Goal: Complete application form

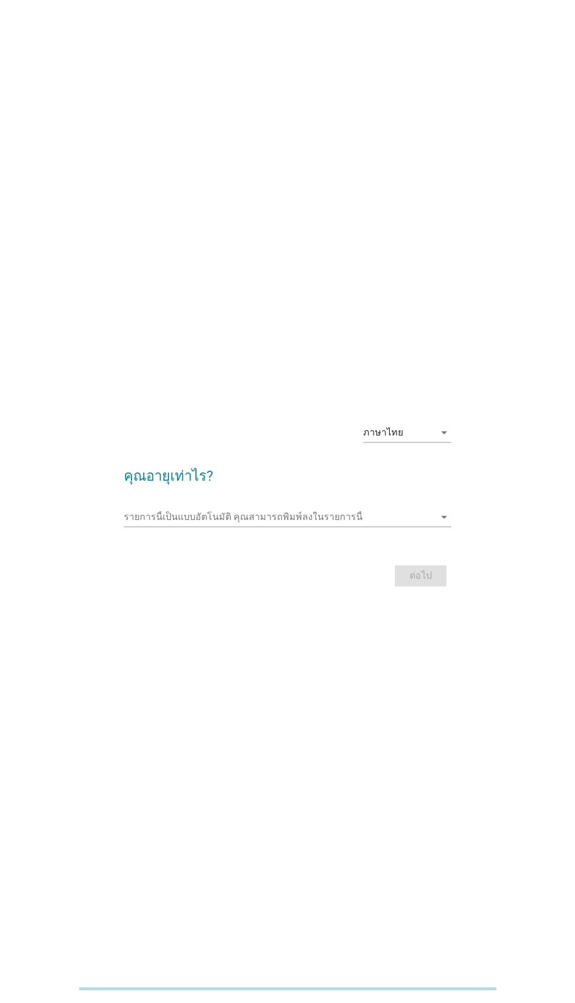
click at [194, 526] on input "รายการนี้เป็นแบบอัตโนมัติ คุณสามารถพิมพ์ลงในรายการนี้" at bounding box center [279, 517] width 310 height 19
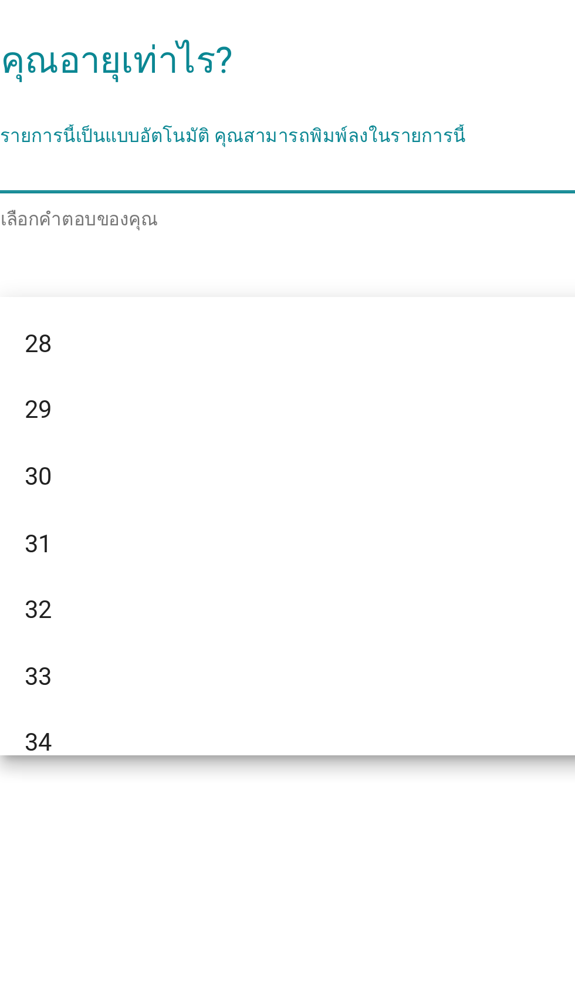
scroll to position [259, 0]
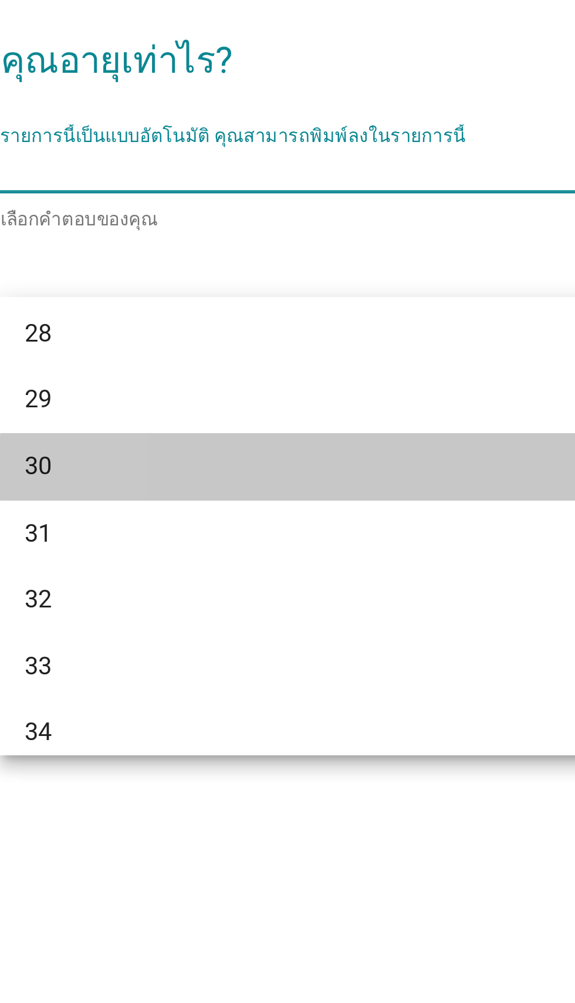
click at [218, 627] on div "30" at bounding box center [274, 629] width 282 height 14
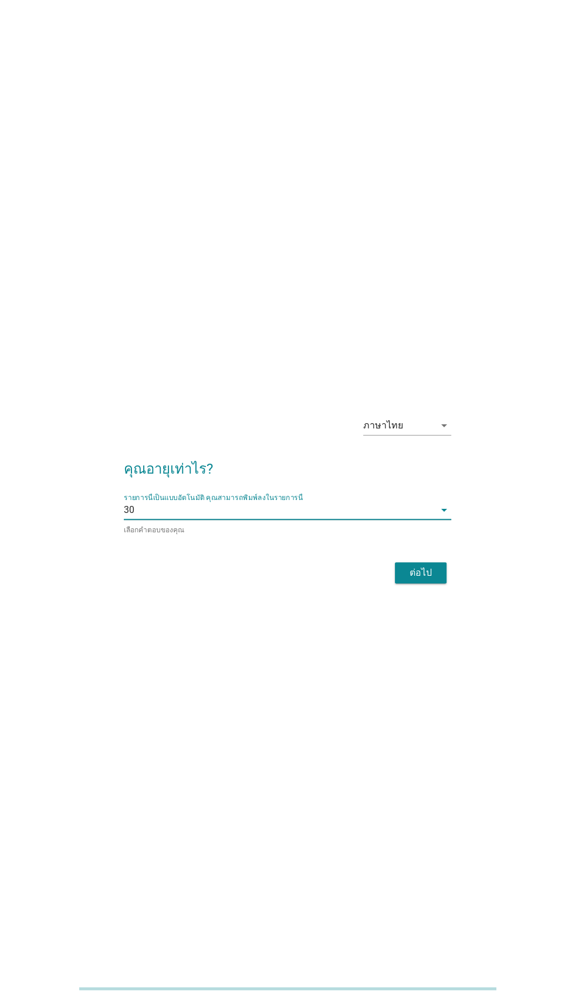
scroll to position [5, 0]
click at [439, 583] on button "ต่อไป" at bounding box center [421, 571] width 52 height 21
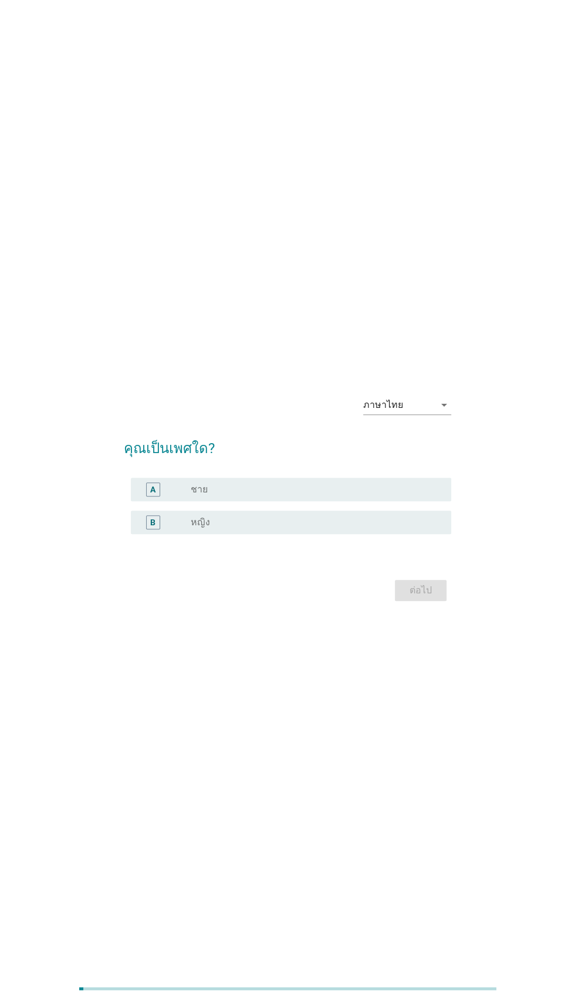
scroll to position [0, 0]
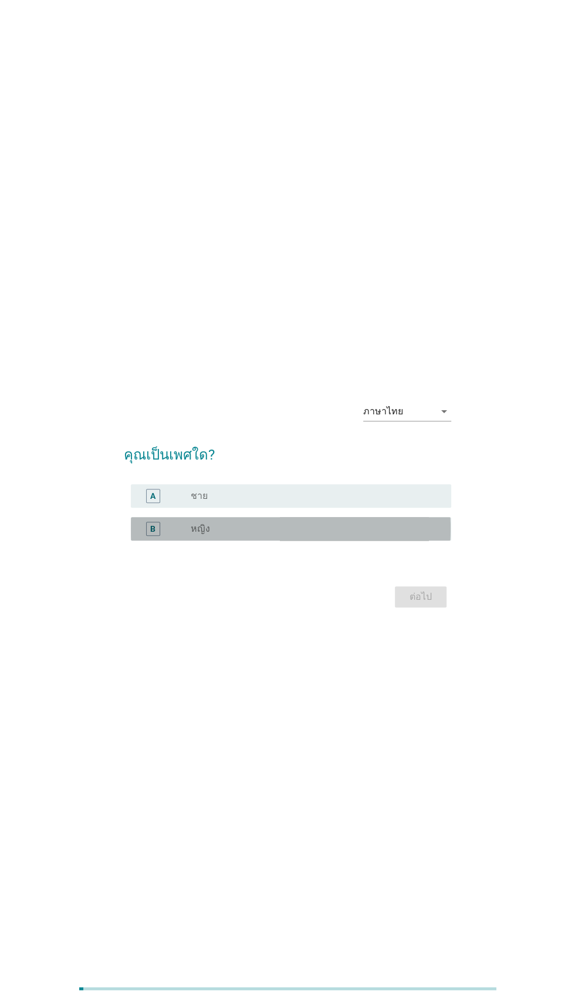
click at [435, 534] on div "radio_button_unchecked หญิง" at bounding box center [316, 529] width 251 height 12
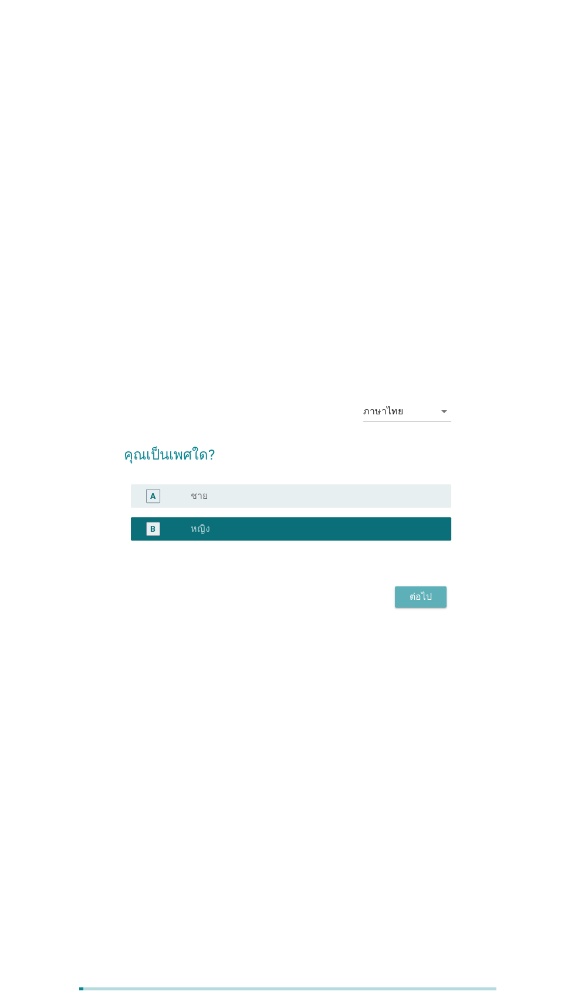
click at [430, 604] on div "ต่อไป" at bounding box center [420, 597] width 33 height 14
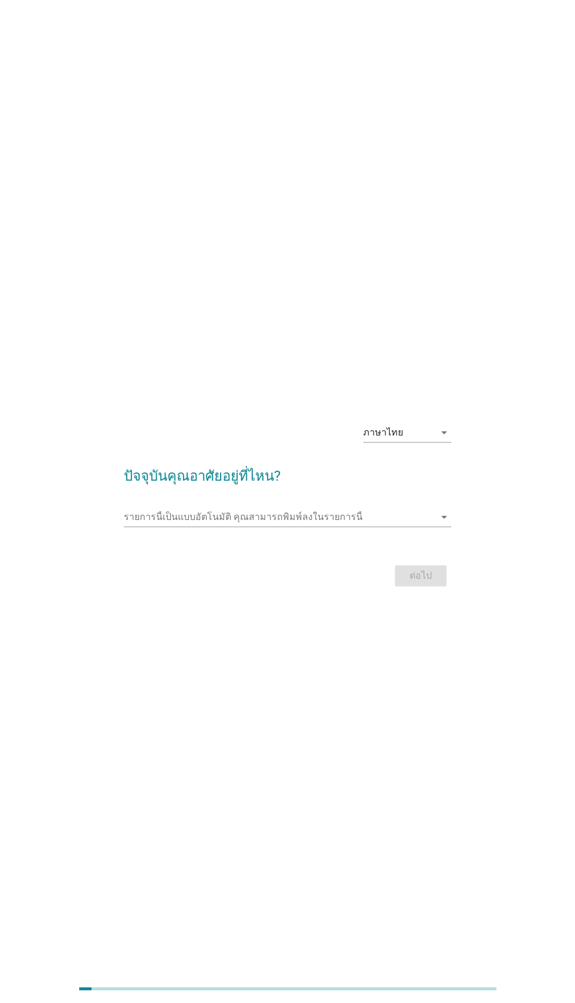
click at [444, 524] on icon "arrow_drop_down" at bounding box center [444, 517] width 14 height 14
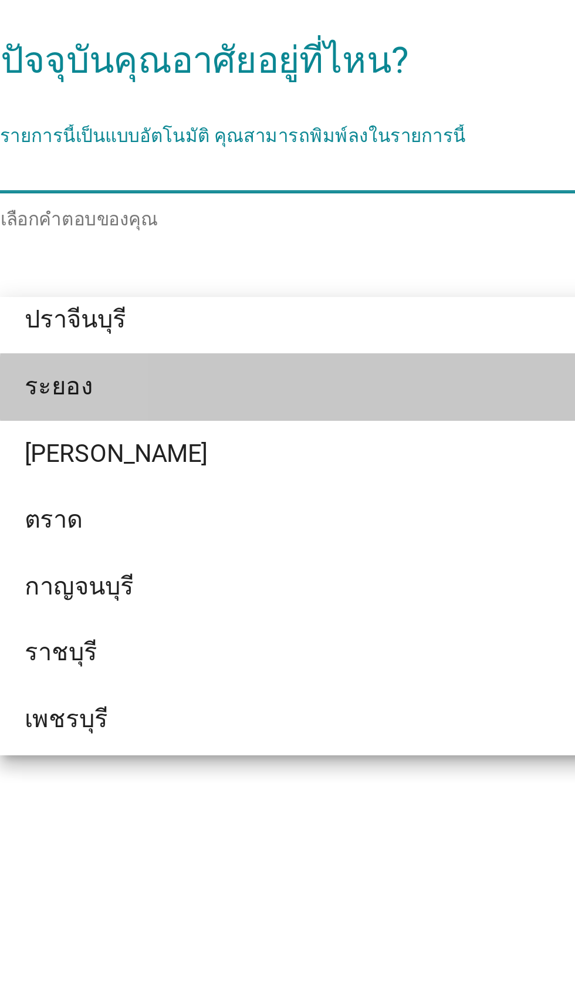
scroll to position [1415, 0]
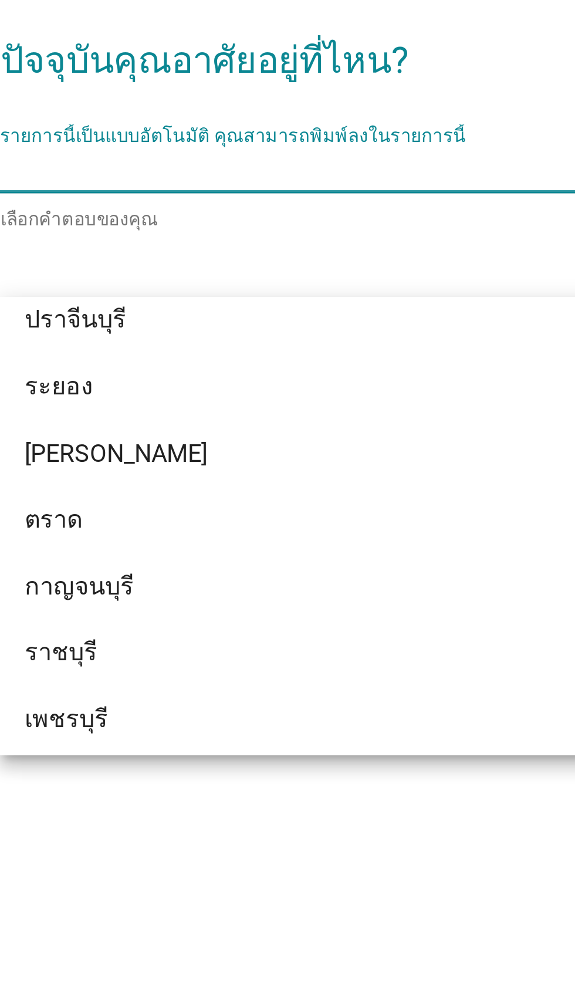
click at [285, 598] on div "ระยอง" at bounding box center [274, 599] width 282 height 14
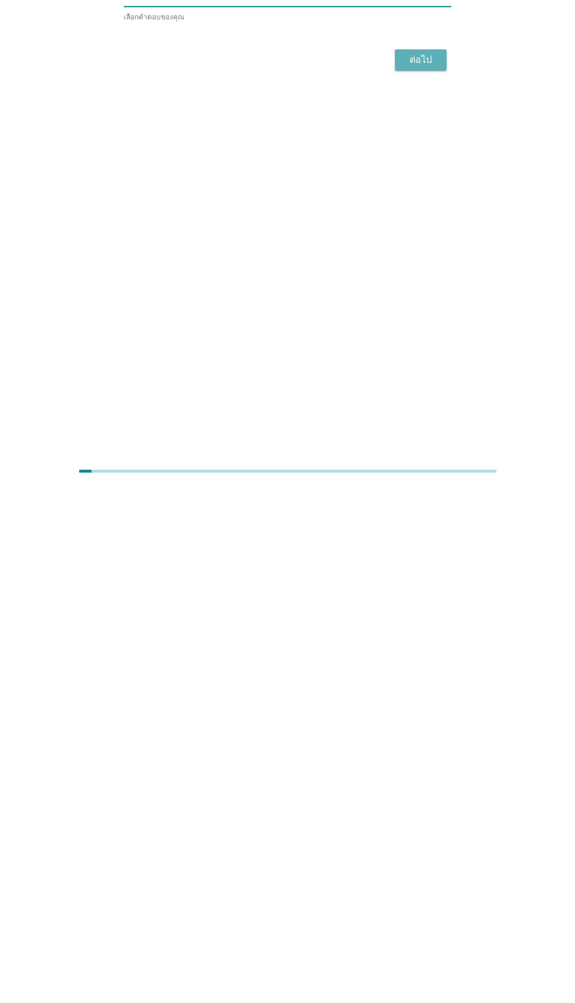
click at [432, 588] on button "ต่อไป" at bounding box center [421, 577] width 52 height 21
